Goal: Information Seeking & Learning: Learn about a topic

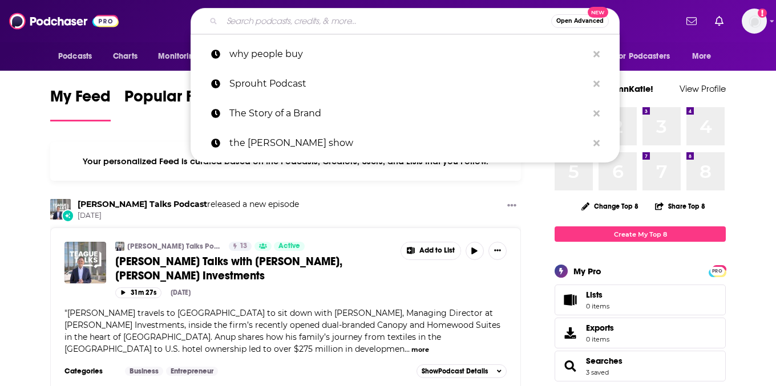
click at [312, 25] on input "Search podcasts, credits, & more..." at bounding box center [386, 21] width 329 height 18
paste input "30 Minute Mentors"
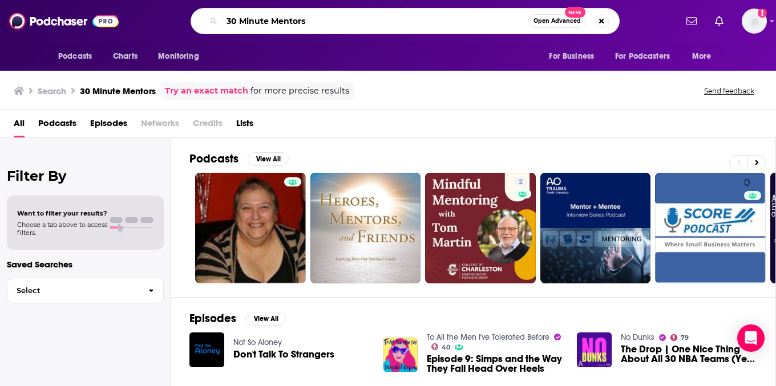
click at [237, 25] on input "30 Minute Mentors" at bounding box center [375, 21] width 307 height 18
type input "thirty Minute Mentors"
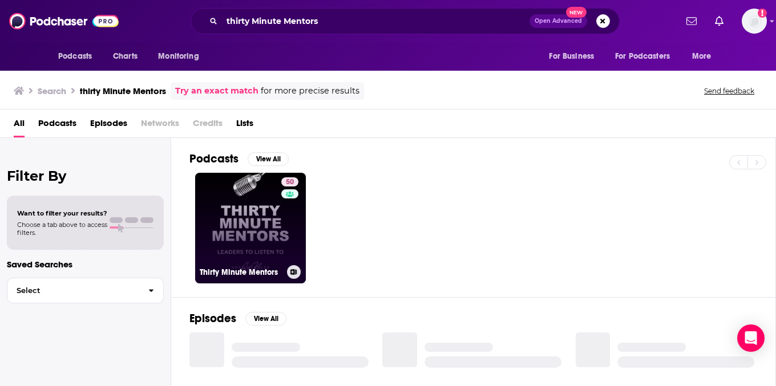
click at [256, 228] on link "50 Thirty Minute Mentors" at bounding box center [250, 228] width 111 height 111
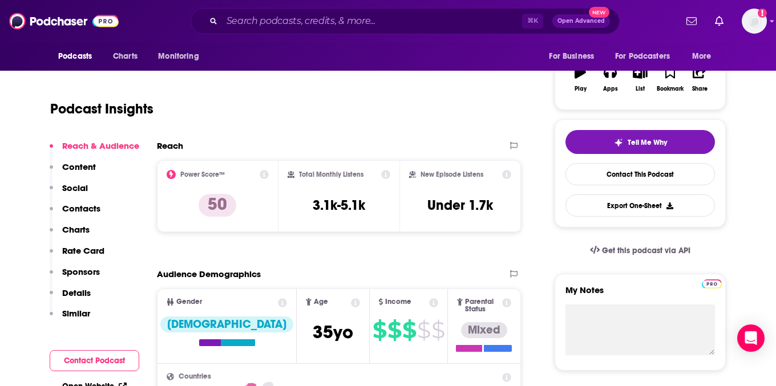
scroll to position [192, 0]
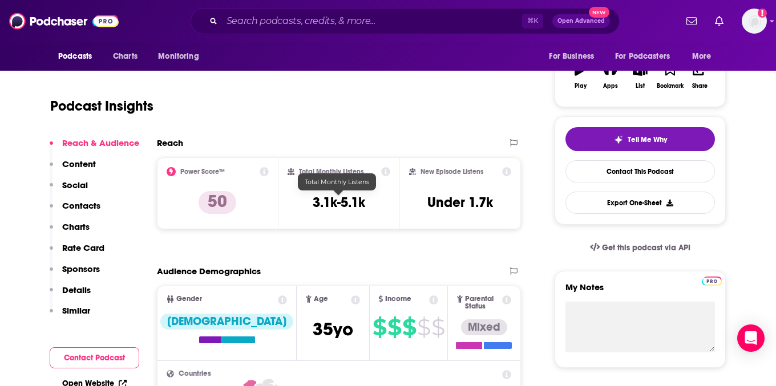
click at [358, 199] on h3 "3.1k-5.1k" at bounding box center [339, 202] width 53 height 17
copy div "3.1k-5.1k"
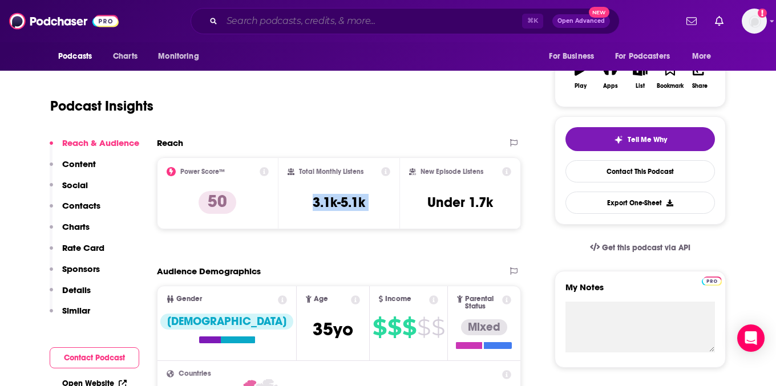
click at [312, 26] on input "Search podcasts, credits, & more..." at bounding box center [372, 21] width 300 height 18
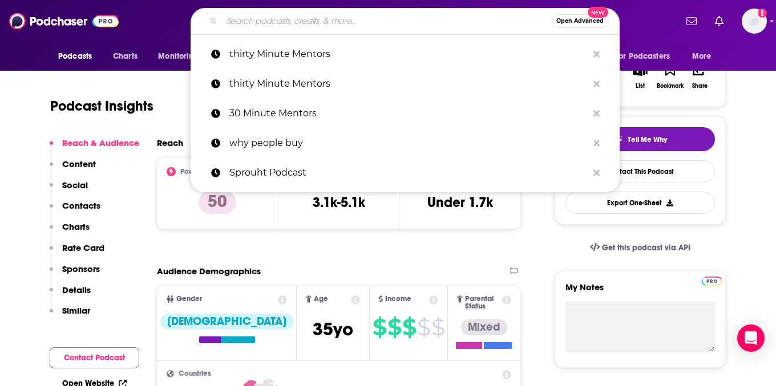
paste input "Diary of a CEO"
type input "Diary of a CEO"
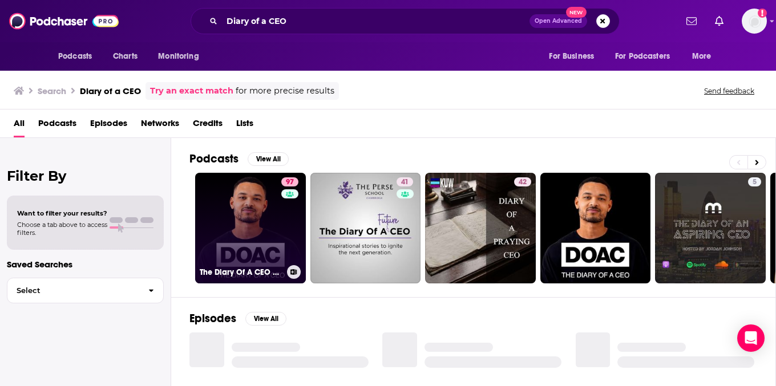
click at [281, 229] on div "97" at bounding box center [291, 222] width 20 height 88
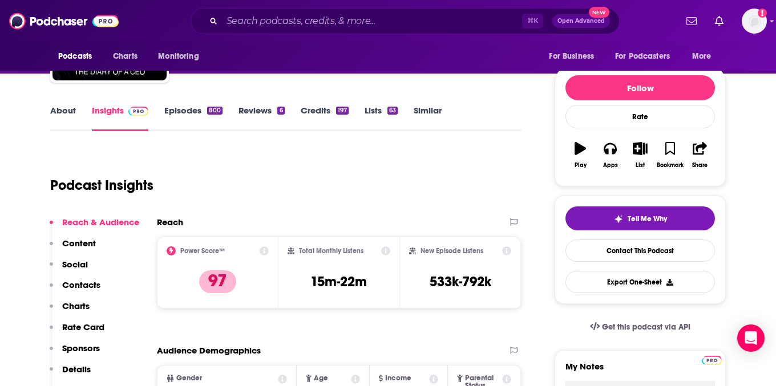
scroll to position [118, 0]
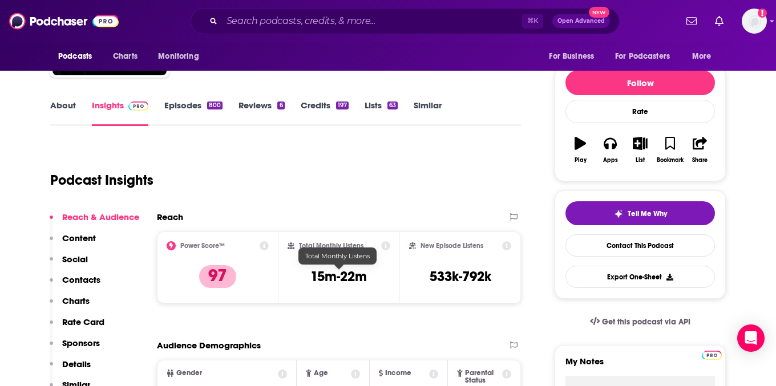
click at [341, 277] on h3 "15m-22m" at bounding box center [339, 276] width 57 height 17
copy div "15m-22m"
click at [341, 15] on input "Search podcasts, credits, & more..." at bounding box center [372, 21] width 300 height 18
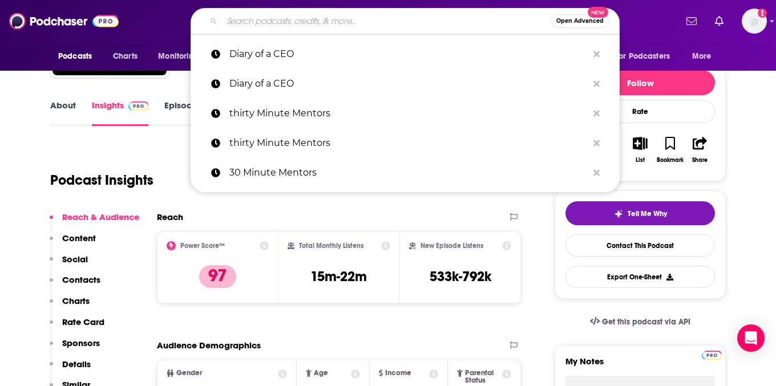
paste input "Masters of Scale"
type input "Masters of Scale"
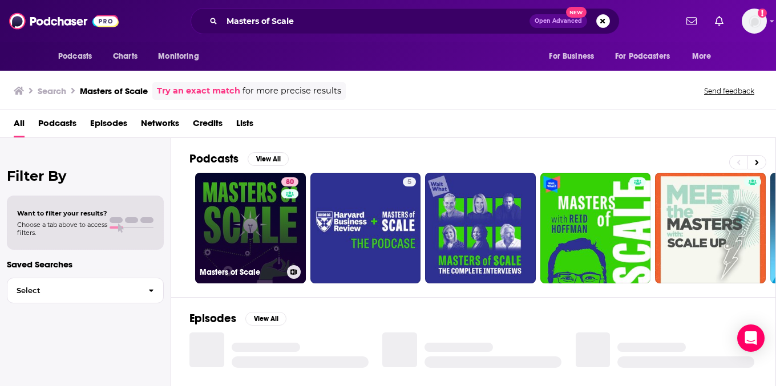
click at [278, 235] on link "80 Masters of Scale" at bounding box center [250, 228] width 111 height 111
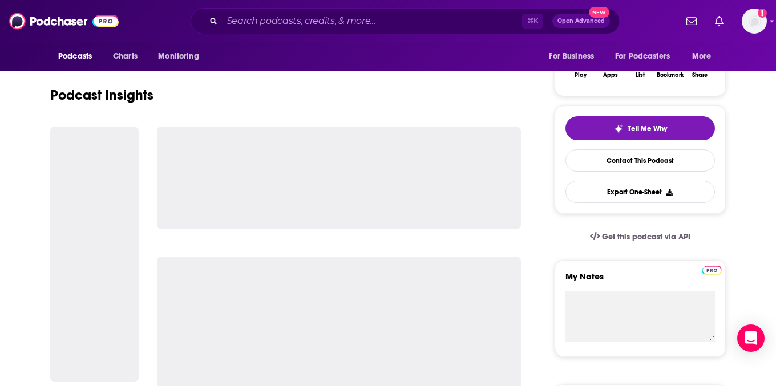
scroll to position [205, 0]
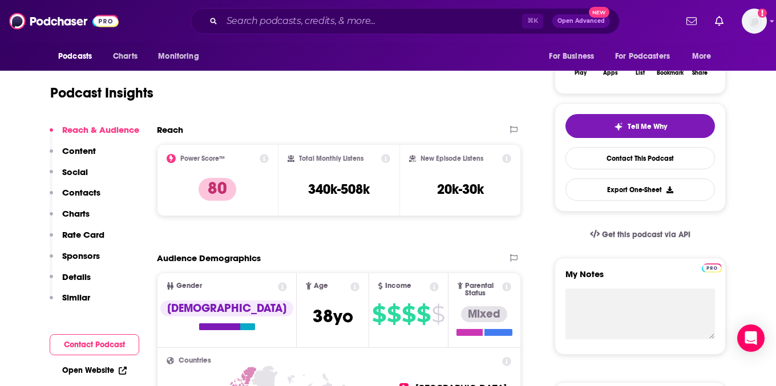
click at [352, 188] on h3 "340k-508k" at bounding box center [339, 189] width 62 height 17
copy div "340k-508k"
click at [285, 27] on input "Search podcasts, credits, & more..." at bounding box center [372, 21] width 300 height 18
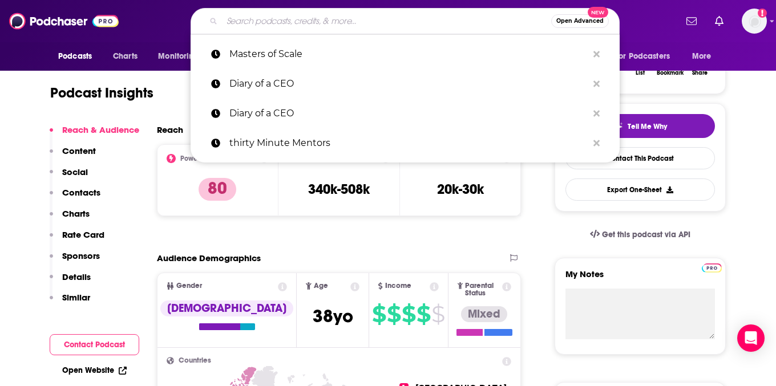
paste input "How I Built This"
type input "How I Built This"
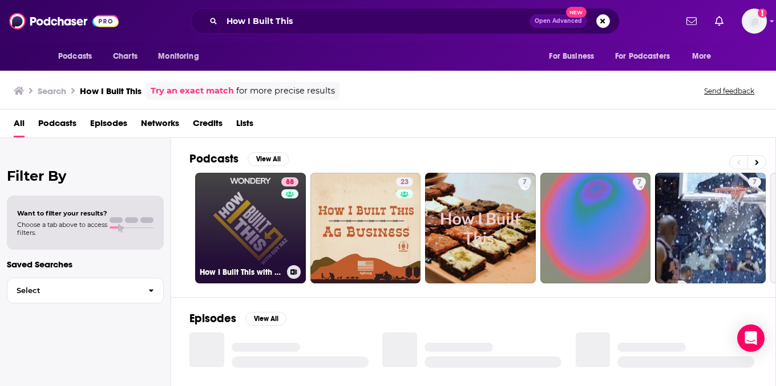
click at [251, 230] on link "88 How I Built This with [PERSON_NAME]" at bounding box center [250, 228] width 111 height 111
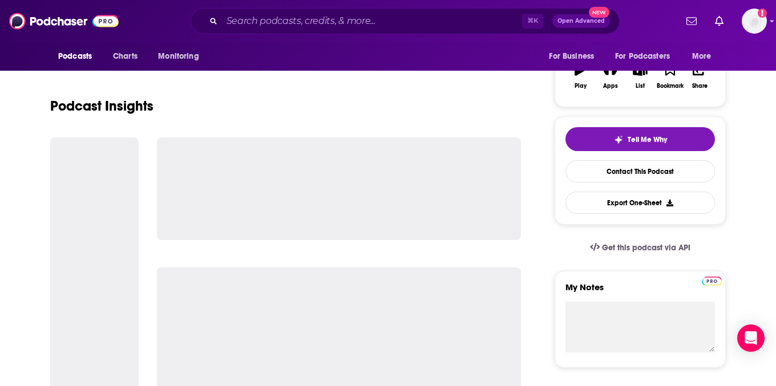
scroll to position [195, 0]
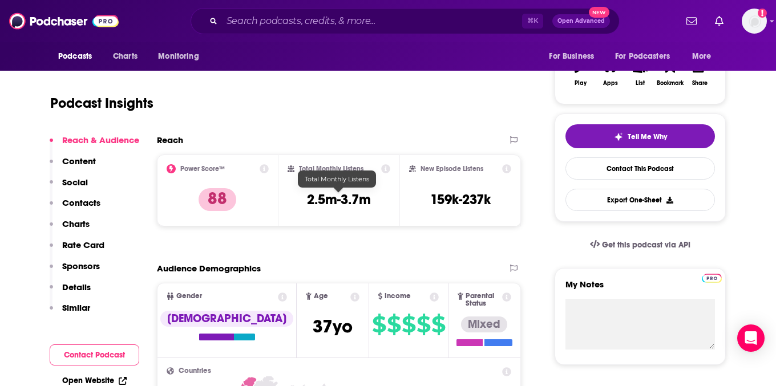
click at [332, 205] on h3 "2.5m-3.7m" at bounding box center [339, 199] width 64 height 17
copy div "2.5m-3.7m"
click at [327, 13] on input "Search podcasts, credits, & more..." at bounding box center [372, 21] width 300 height 18
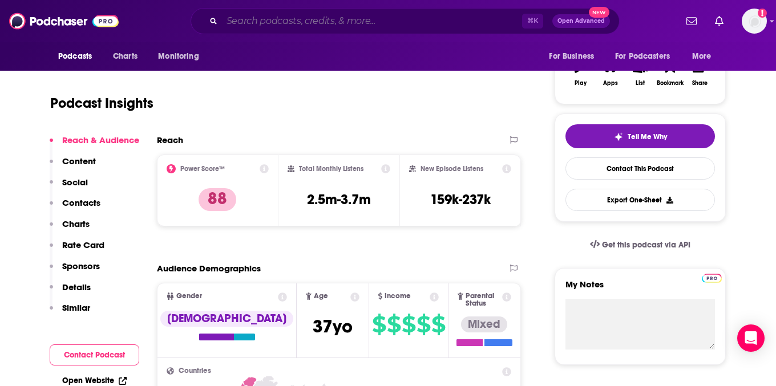
paste input "Decoder"
type input "Decoder"
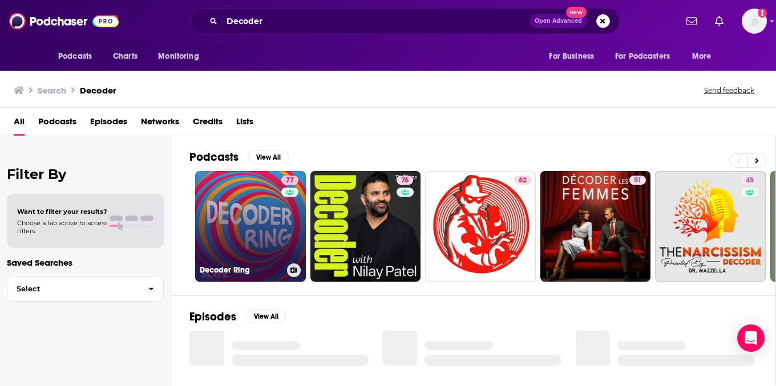
click at [268, 228] on link "77 Decoder Ring" at bounding box center [250, 226] width 111 height 111
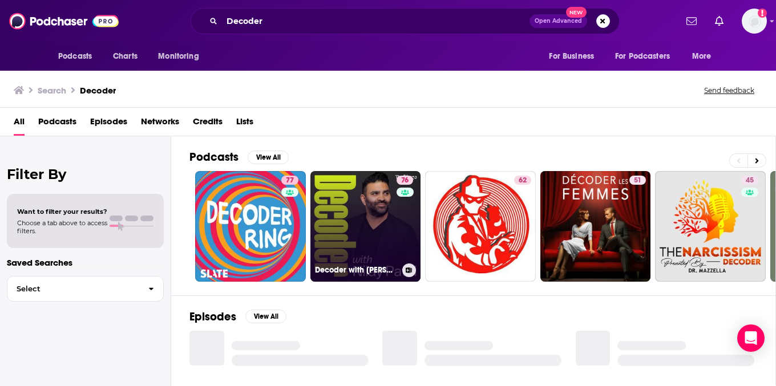
click at [385, 217] on link "76 Decoder with [PERSON_NAME]" at bounding box center [366, 226] width 111 height 111
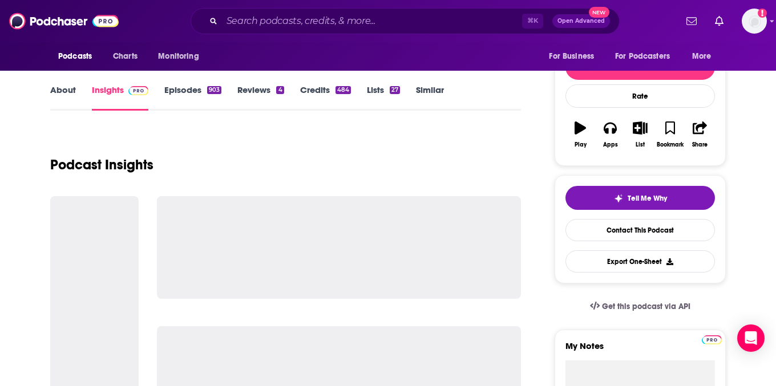
scroll to position [122, 0]
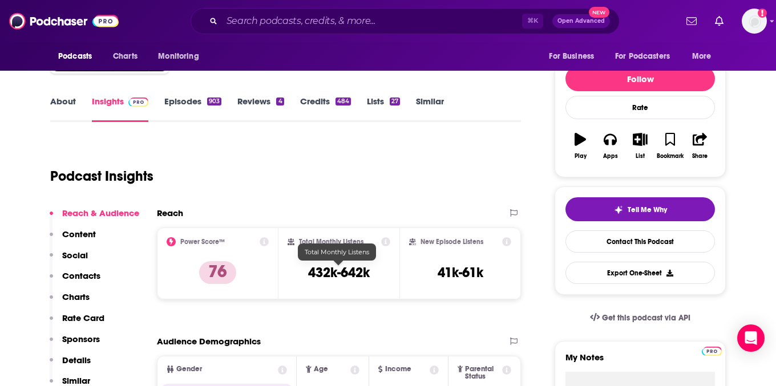
click at [338, 272] on h3 "432k-642k" at bounding box center [339, 272] width 62 height 17
copy div "432k-642k"
click at [285, 18] on input "Search podcasts, credits, & more..." at bounding box center [372, 21] width 300 height 18
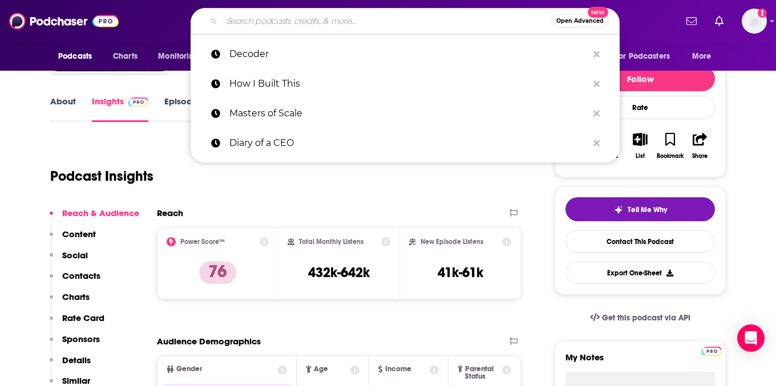
paste input "The [PERSON_NAME] Show"
type input "The [PERSON_NAME] Show"
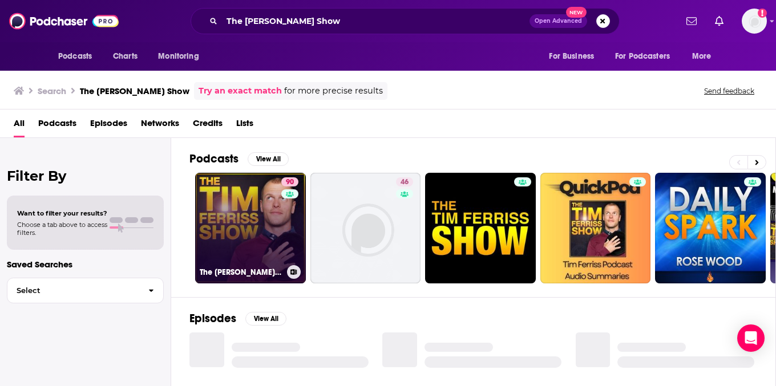
click at [237, 224] on link "90 The [PERSON_NAME] Show" at bounding box center [250, 228] width 111 height 111
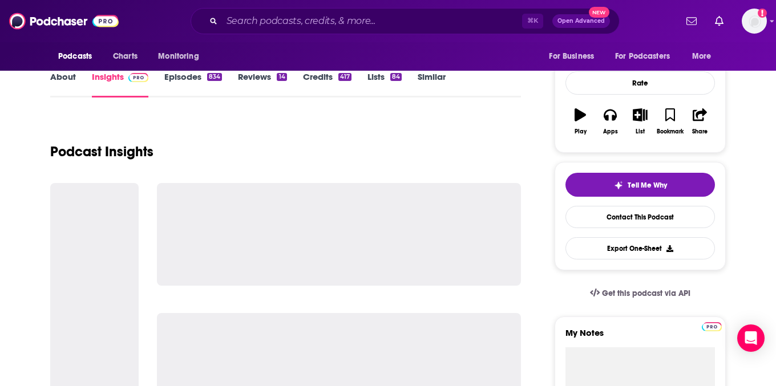
scroll to position [151, 0]
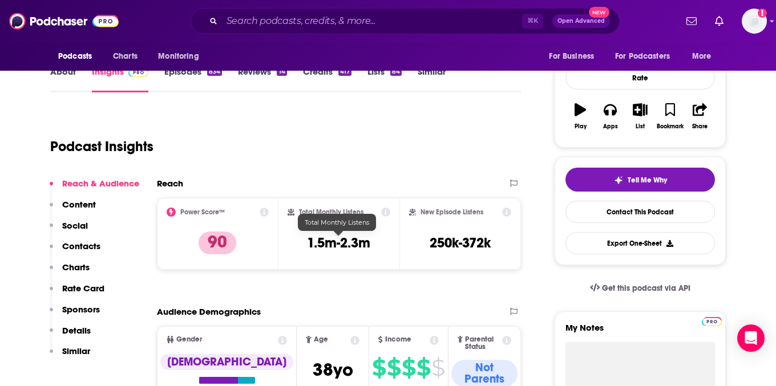
click at [344, 248] on h3 "1.5m-2.3m" at bounding box center [338, 243] width 63 height 17
copy div "1.5m-2.3m"
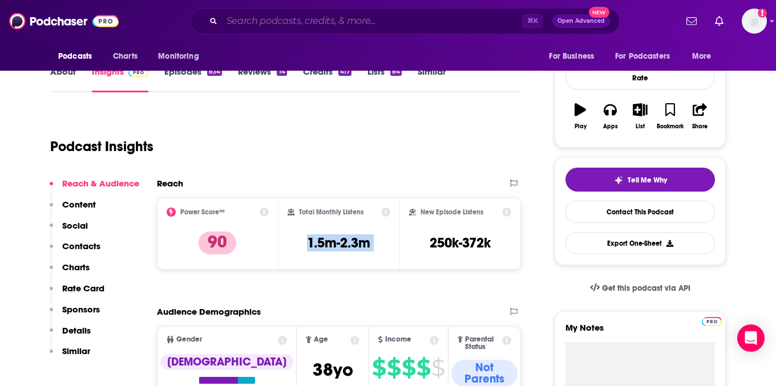
click at [283, 12] on input "Search podcasts, credits, & more..." at bounding box center [372, 21] width 300 height 18
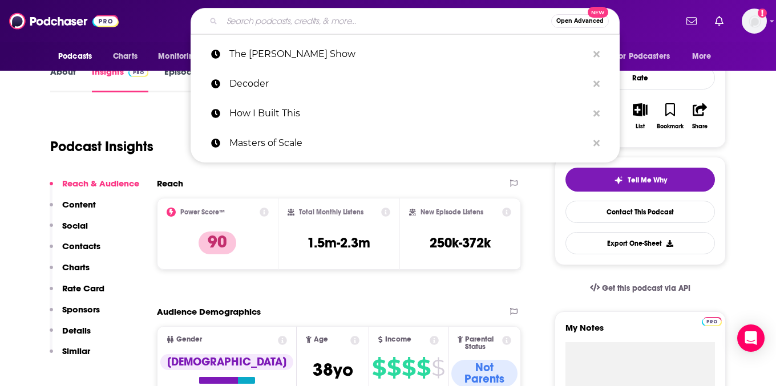
paste input "The Prof G Podcast"
type input "The Prof G Podcast"
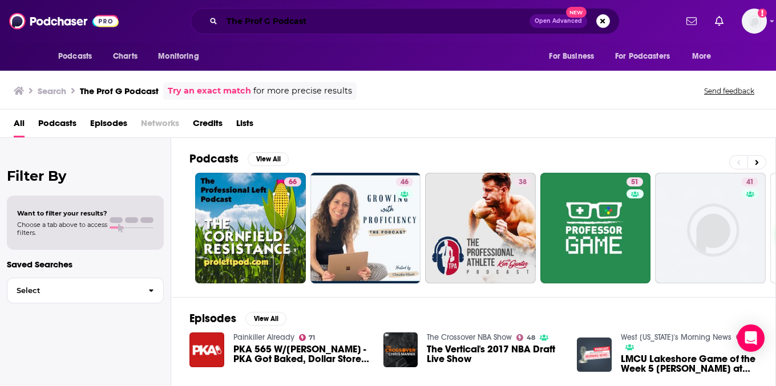
click at [369, 14] on input "The Prof G Podcast" at bounding box center [376, 21] width 308 height 18
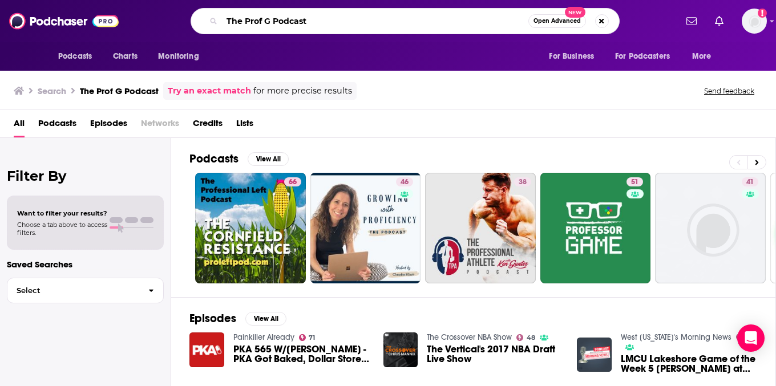
click at [290, 21] on input "The Prof G Podcast" at bounding box center [375, 21] width 307 height 18
type input "The Prof G"
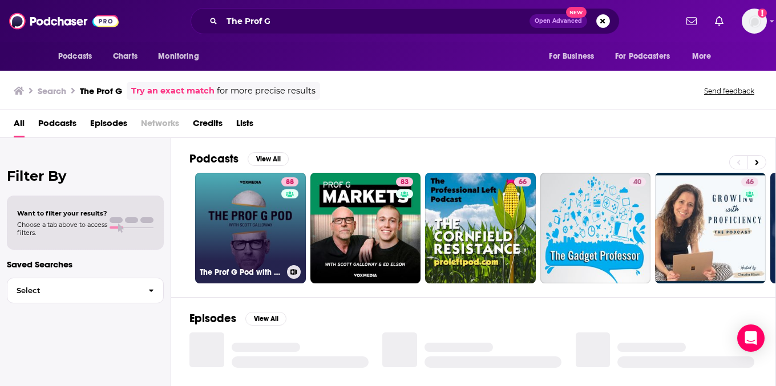
click at [265, 220] on link "88 The Prof G Pod with [PERSON_NAME]" at bounding box center [250, 228] width 111 height 111
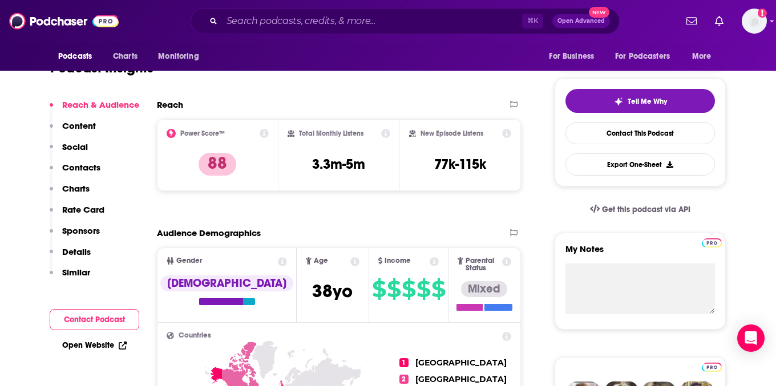
scroll to position [196, 0]
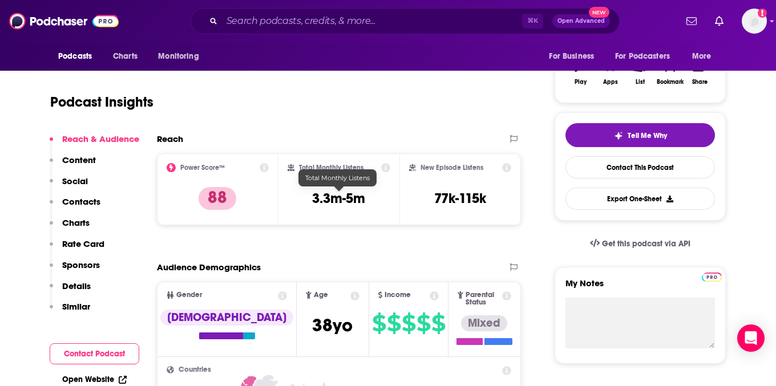
click at [326, 204] on h3 "3.3m-5m" at bounding box center [338, 198] width 53 height 17
copy div "3.3m-5m"
